Goal: Task Accomplishment & Management: Manage account settings

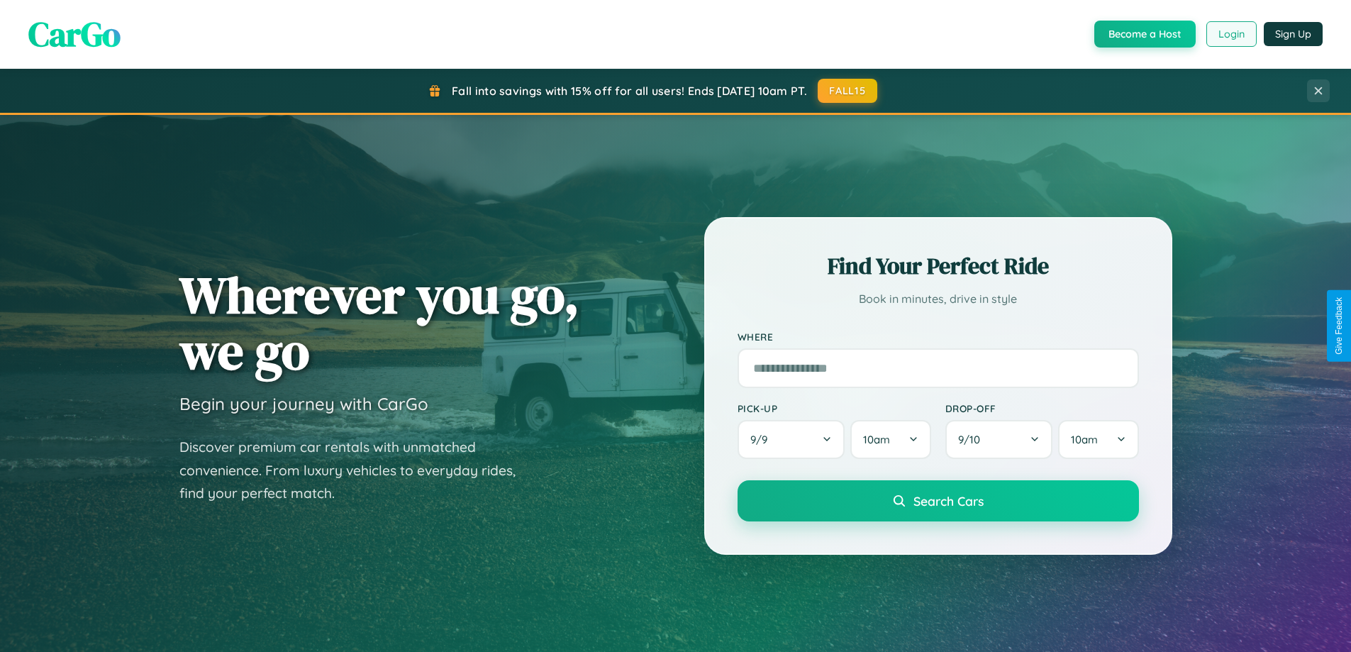
click at [1231, 34] on button "Login" at bounding box center [1231, 34] width 50 height 26
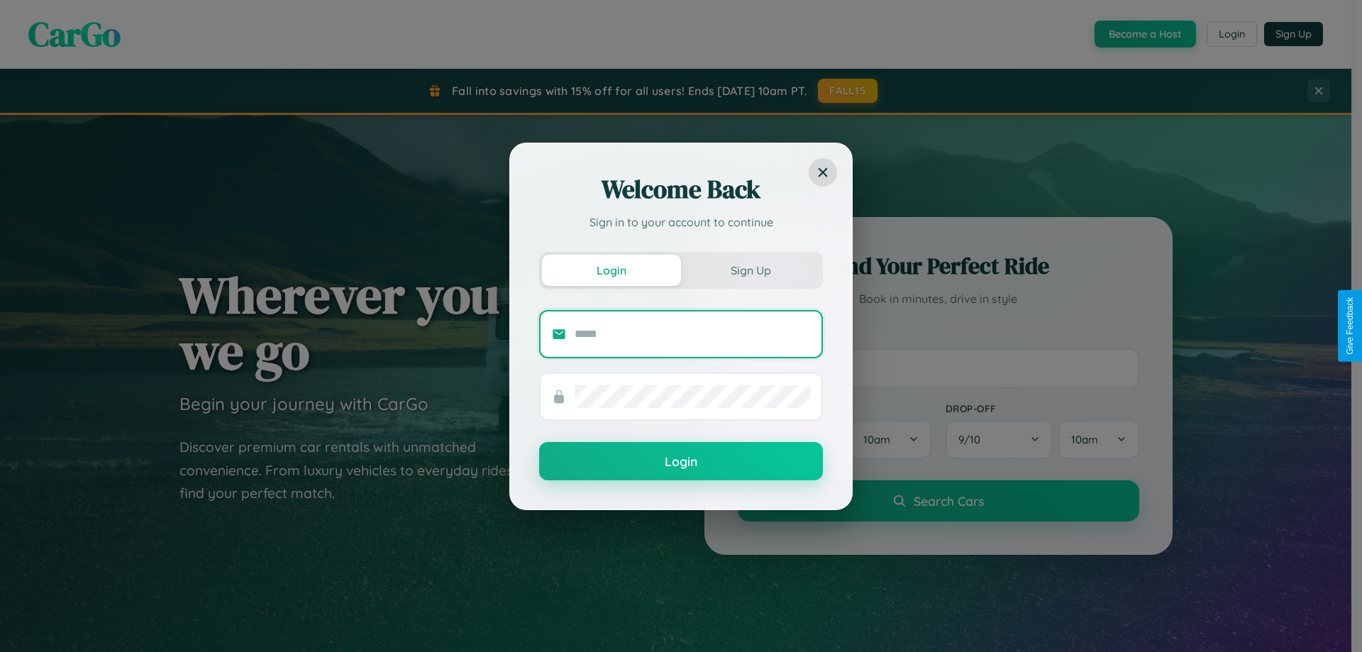
click at [692, 333] on input "text" at bounding box center [691, 334] width 235 height 23
type input "**********"
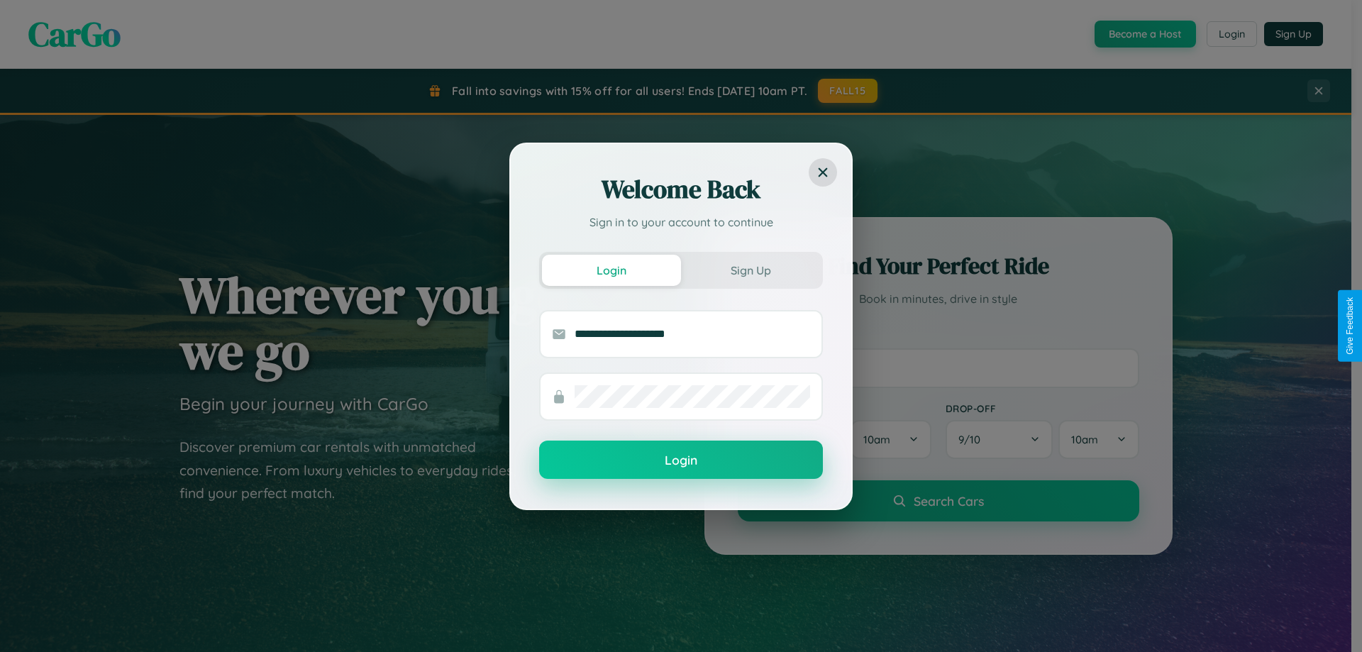
click at [681, 460] on button "Login" at bounding box center [681, 459] width 284 height 38
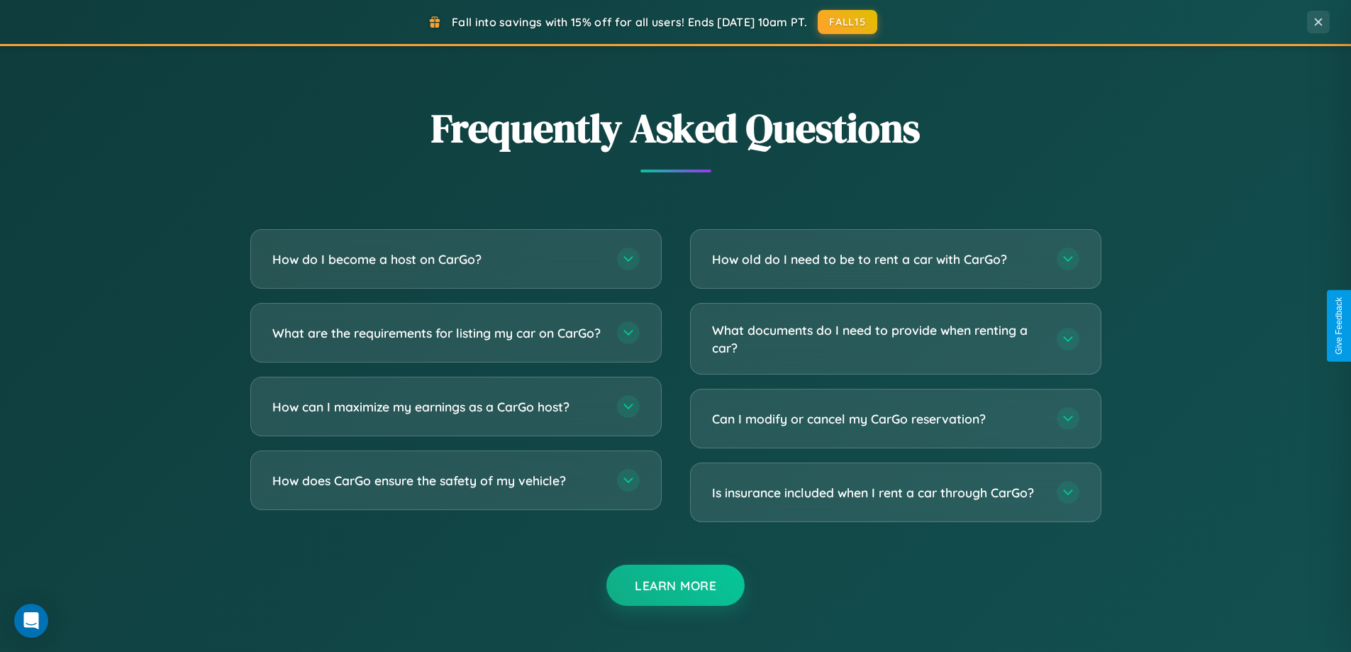
scroll to position [2729, 0]
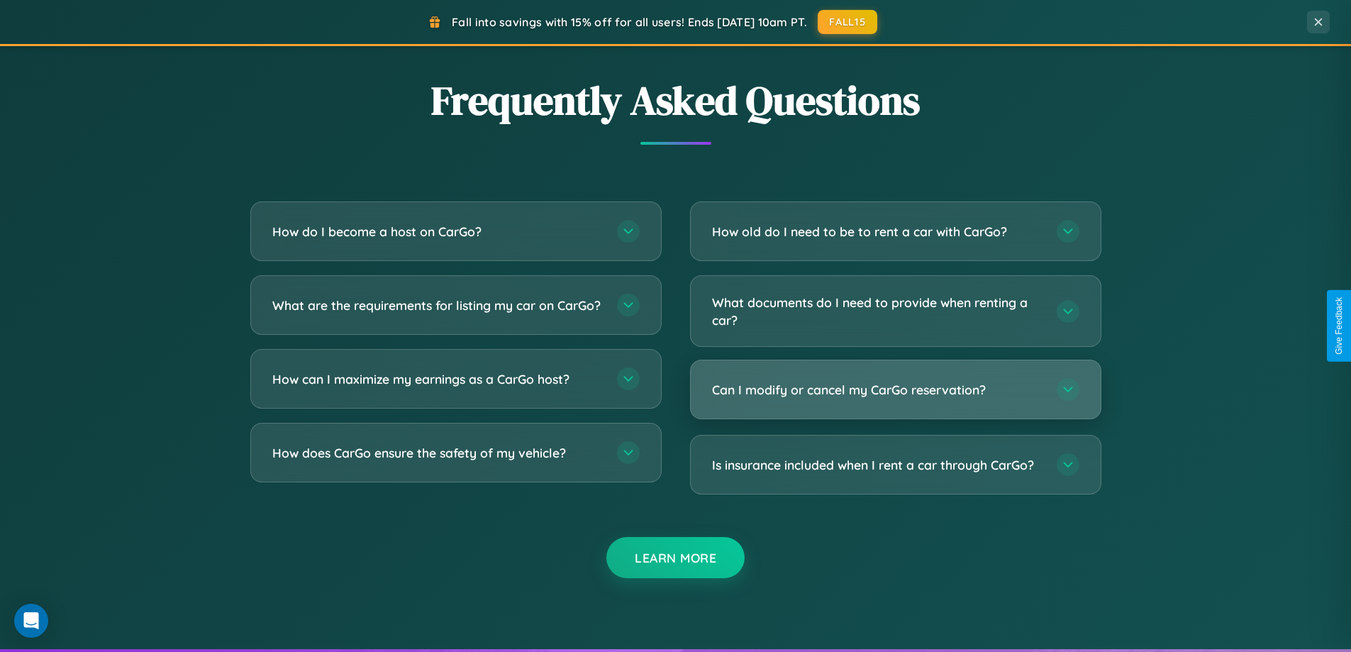
click at [895, 389] on h3 "Can I modify or cancel my CarGo reservation?" at bounding box center [877, 390] width 331 height 18
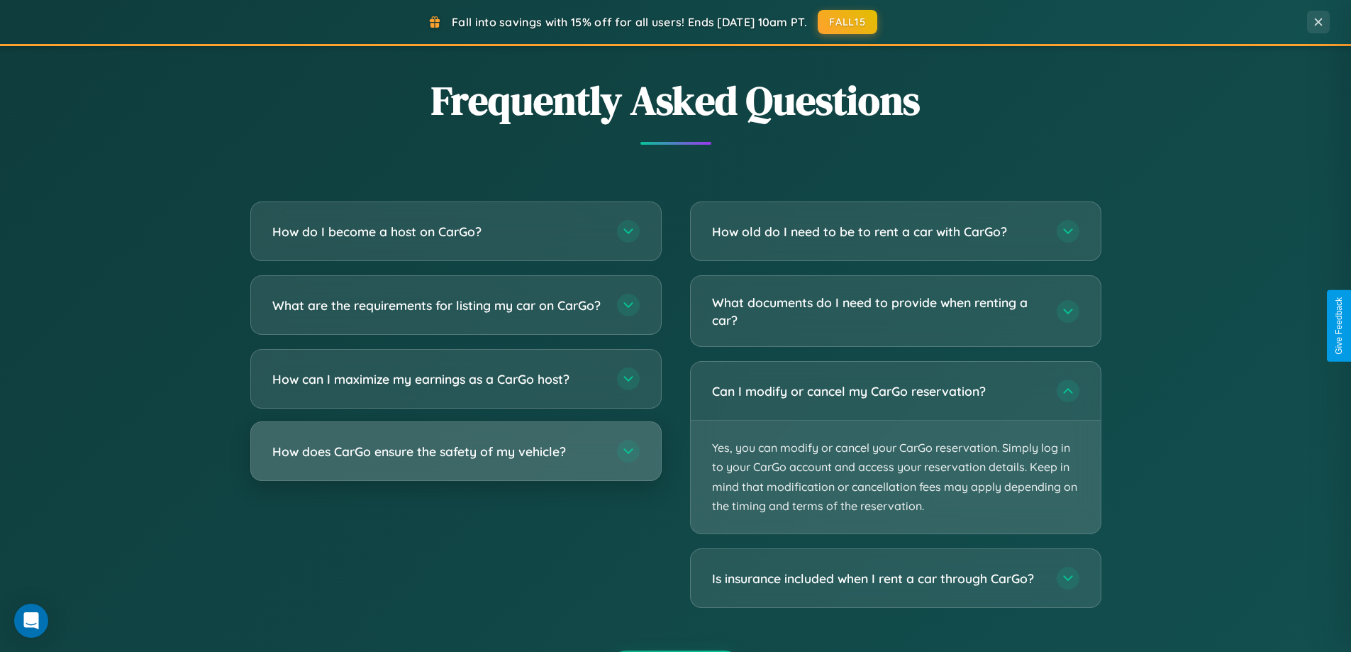
click at [455, 460] on h3 "How does CarGo ensure the safety of my vehicle?" at bounding box center [437, 452] width 331 height 18
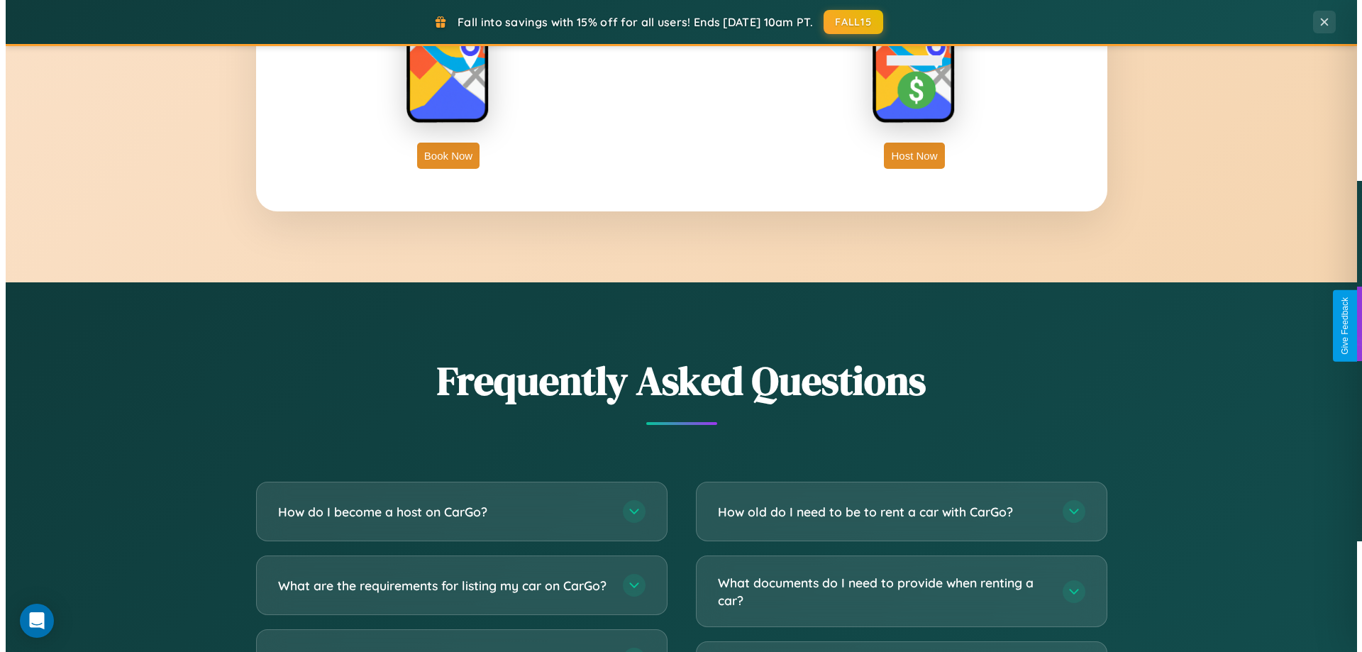
scroll to position [0, 0]
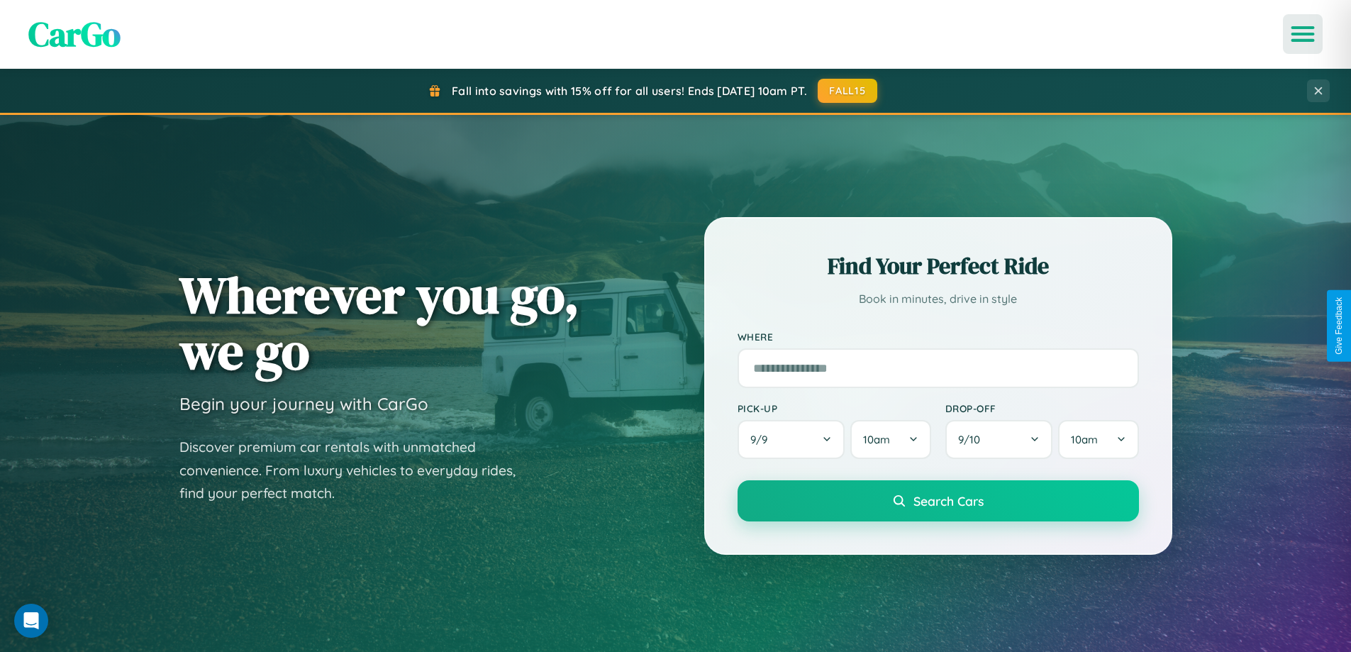
click at [1303, 34] on icon "Open menu" at bounding box center [1303, 34] width 21 height 13
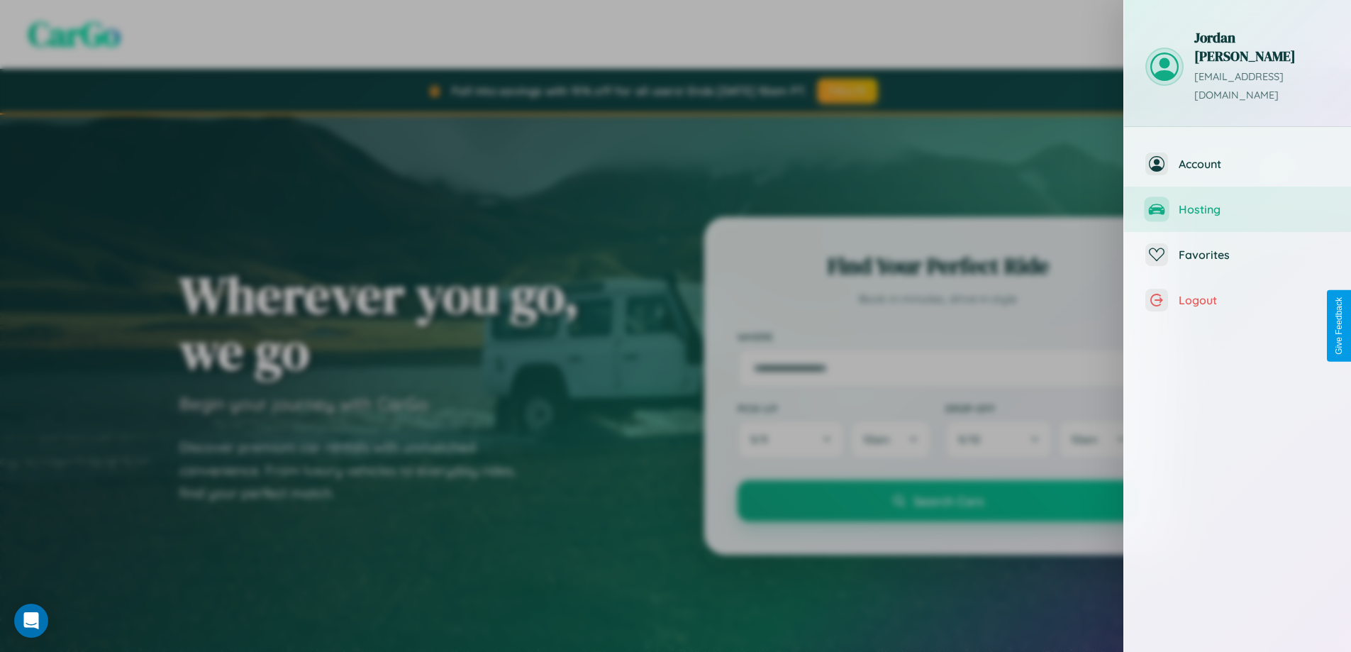
click at [1238, 202] on span "Hosting" at bounding box center [1254, 209] width 151 height 14
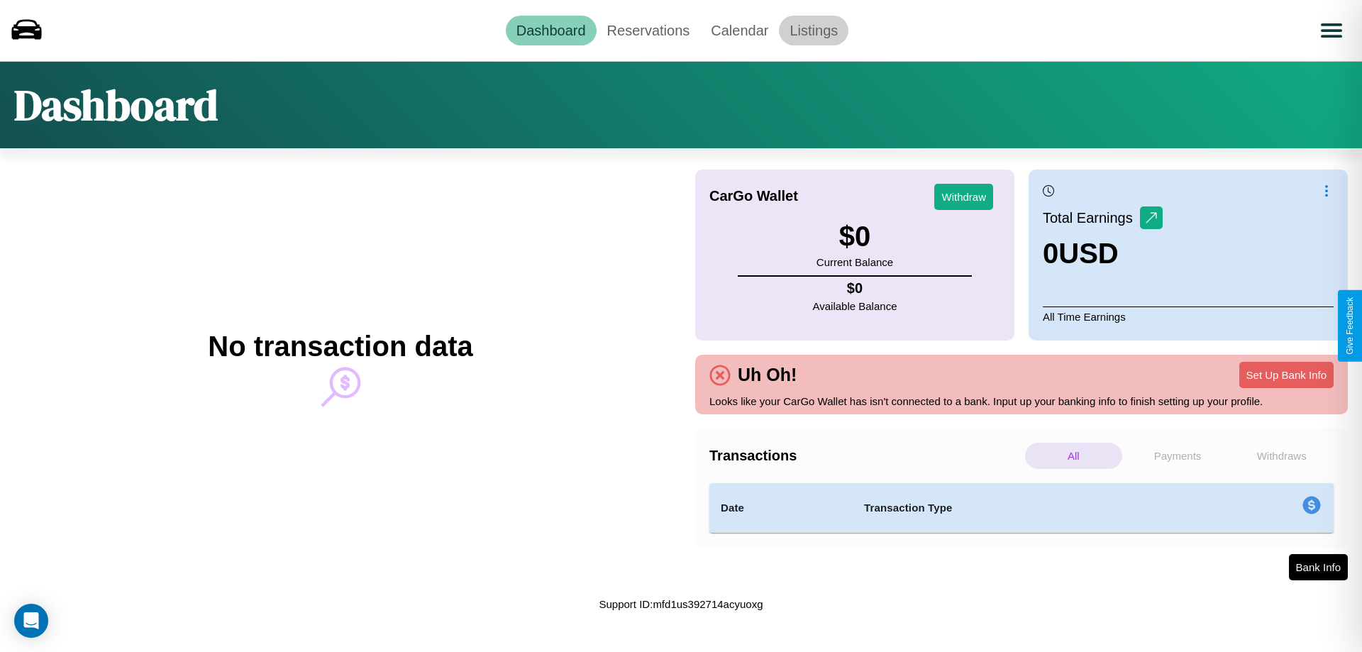
click at [813, 30] on link "Listings" at bounding box center [814, 31] width 70 height 30
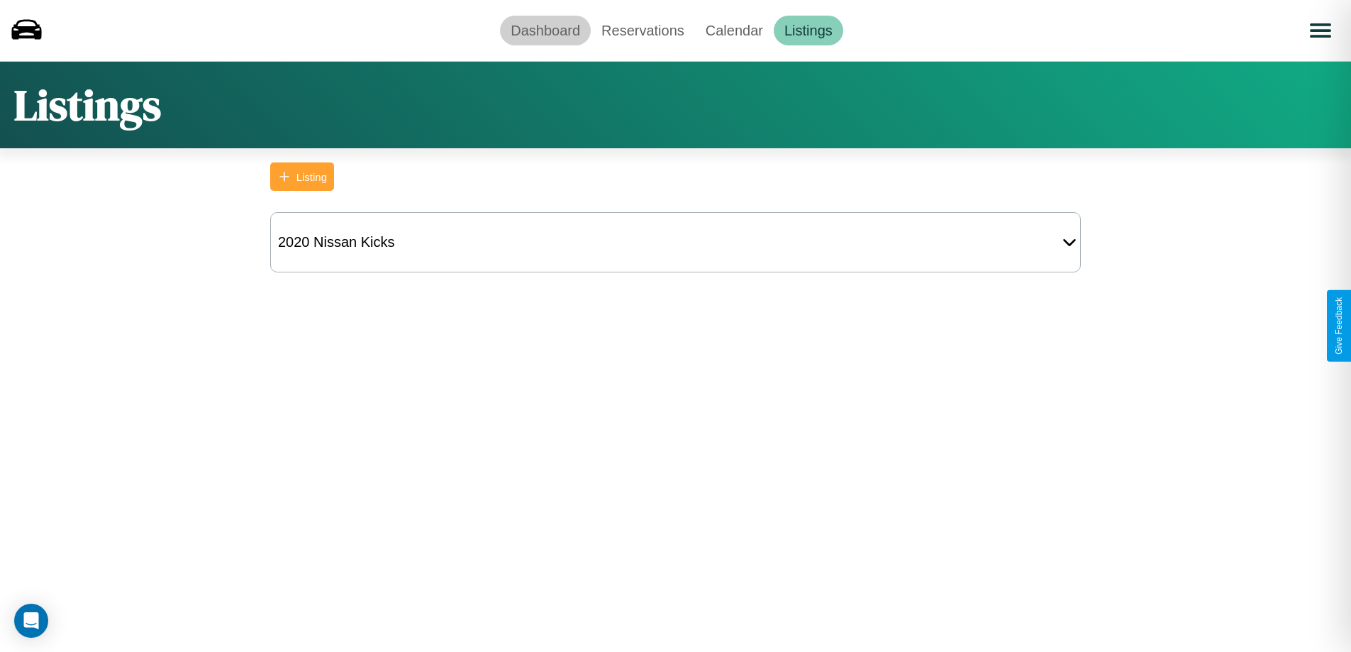
click at [545, 30] on link "Dashboard" at bounding box center [545, 31] width 91 height 30
